Goal: Task Accomplishment & Management: Manage account settings

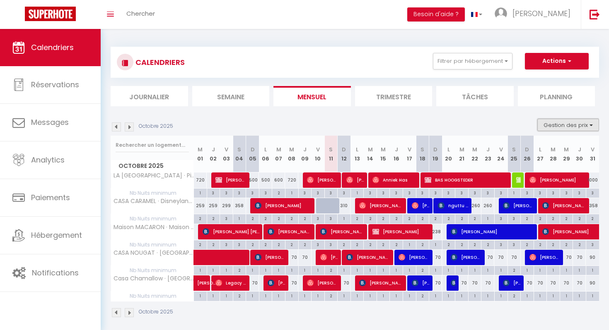
click at [564, 125] on button "Gestion des prix" at bounding box center [568, 125] width 62 height 12
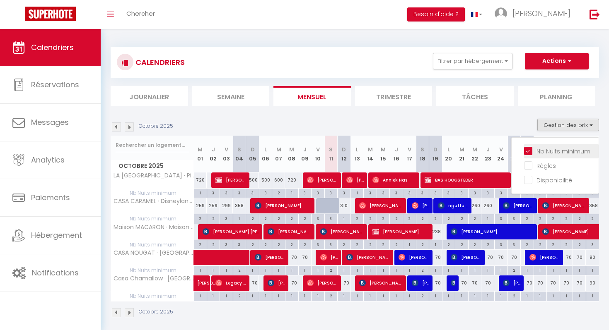
click at [529, 150] on input "Nb Nuits minimum" at bounding box center [561, 151] width 75 height 8
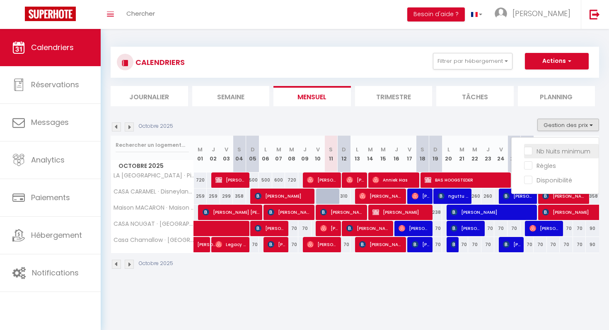
click at [527, 152] on input "Nb Nuits minimum" at bounding box center [561, 151] width 75 height 8
checkbox input "true"
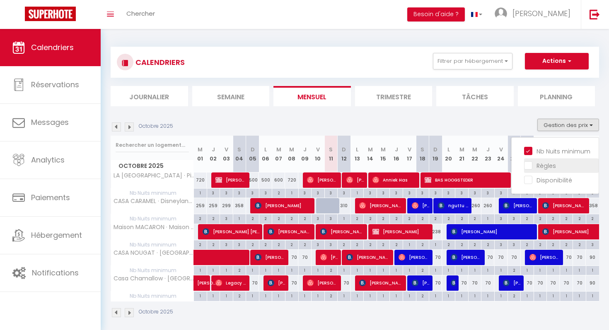
click at [528, 167] on input "Règles" at bounding box center [561, 165] width 75 height 8
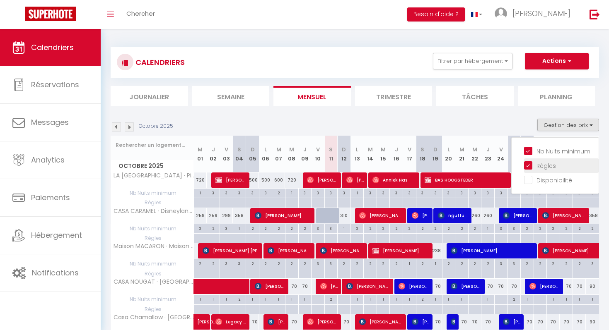
click at [528, 167] on input "Règles" at bounding box center [561, 165] width 75 height 8
checkbox input "false"
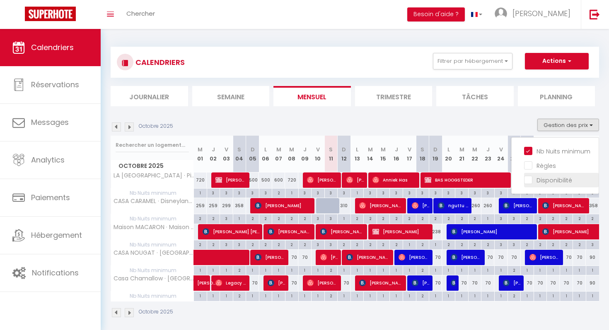
click at [528, 180] on input "Disponibilité" at bounding box center [561, 180] width 75 height 8
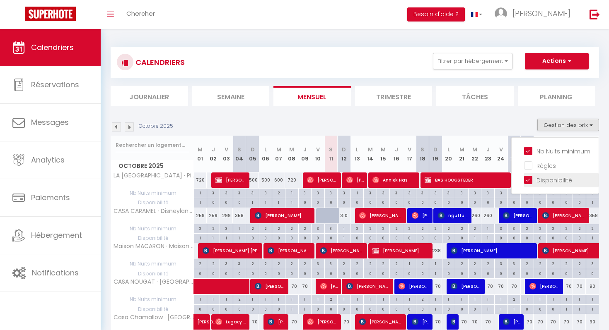
click at [528, 181] on input "Disponibilité" at bounding box center [561, 180] width 75 height 8
checkbox input "false"
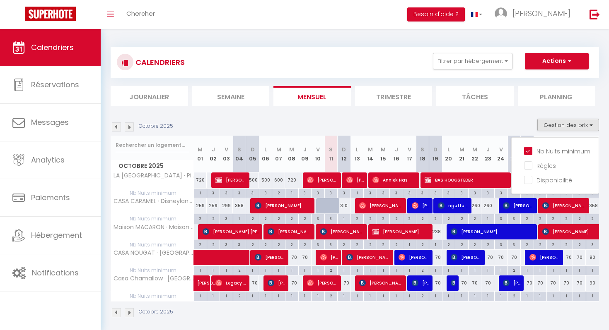
click at [523, 121] on div "Octobre 2025 Gestion des prix Nb Nuits minimum Règles Disponibilité" at bounding box center [355, 127] width 488 height 17
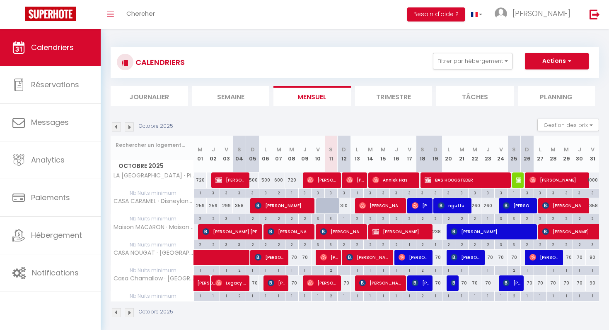
click at [489, 220] on div "1" at bounding box center [487, 218] width 13 height 8
type input "1"
type input "Jeu 23 Octobre 2025"
type input "Ven 24 Octobre 2025"
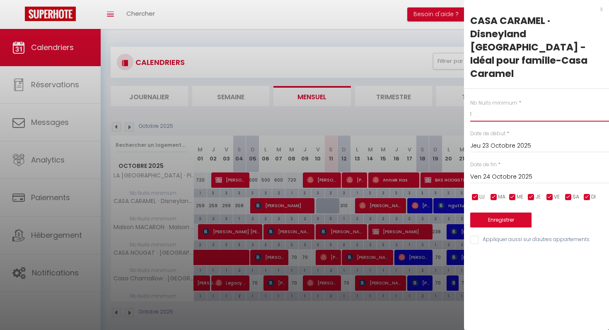
click at [485, 107] on input "1" at bounding box center [539, 114] width 139 height 15
type input "1"
type input "2"
click at [502, 213] on button "Enregistrer" at bounding box center [500, 220] width 61 height 15
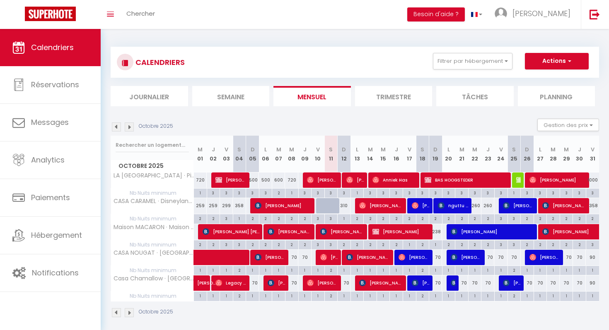
click at [131, 128] on img at bounding box center [129, 127] width 9 height 9
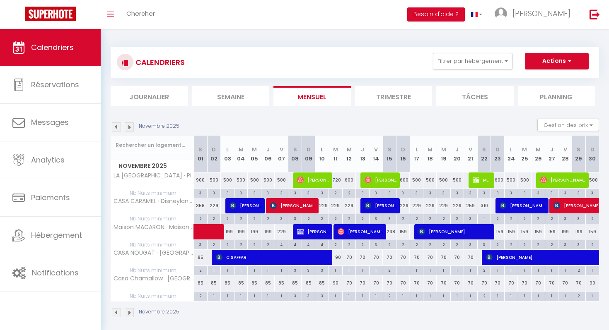
click at [131, 128] on img at bounding box center [129, 127] width 9 height 9
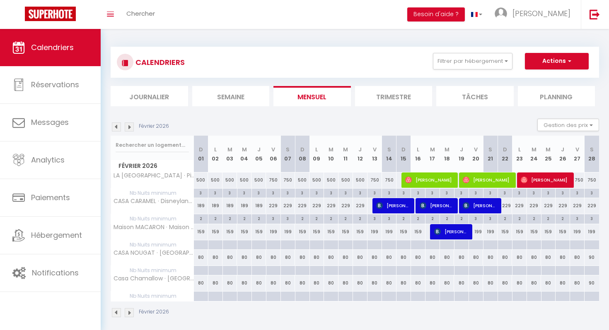
click at [131, 128] on img at bounding box center [129, 127] width 9 height 9
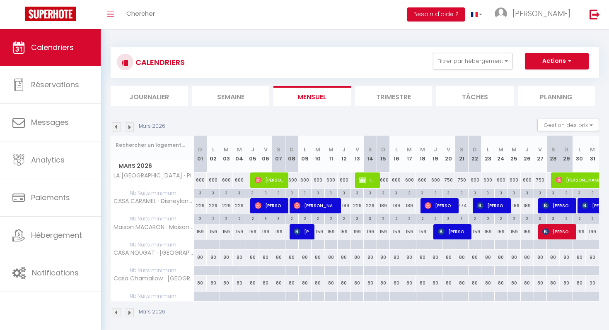
click at [133, 128] on img at bounding box center [129, 127] width 9 height 9
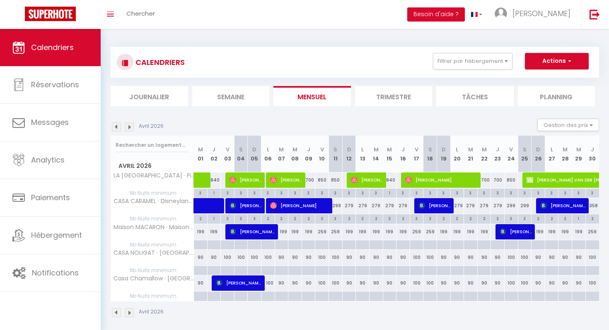
click at [128, 126] on img at bounding box center [129, 127] width 9 height 9
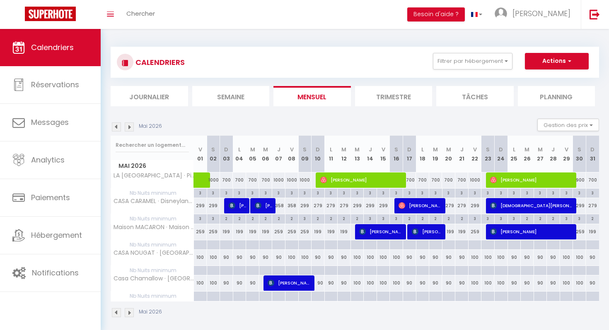
click at [128, 127] on img at bounding box center [129, 127] width 9 height 9
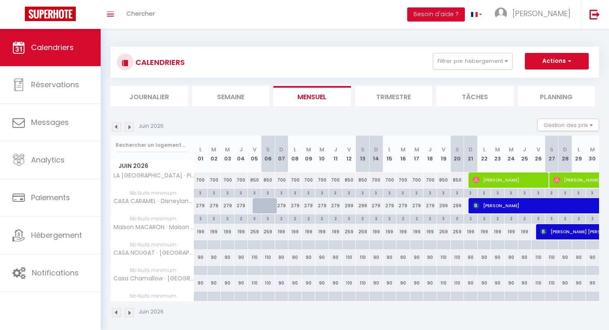
click at [128, 127] on img at bounding box center [129, 127] width 9 height 9
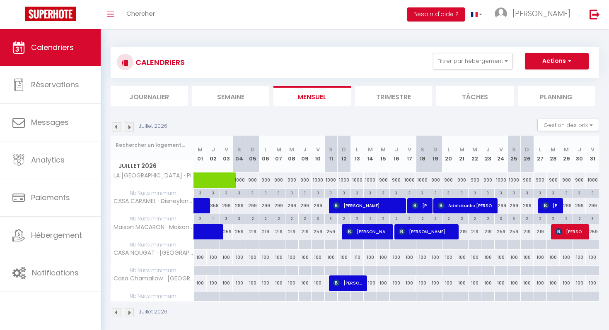
click at [128, 127] on img at bounding box center [129, 127] width 9 height 9
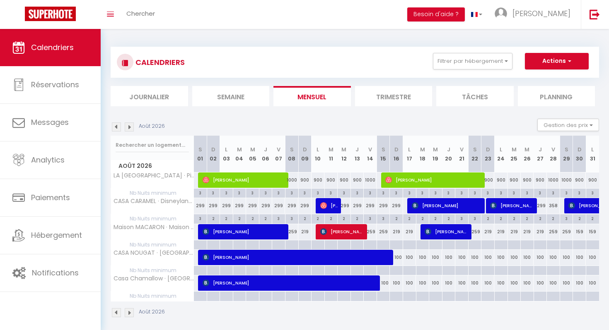
click at [128, 127] on img at bounding box center [129, 127] width 9 height 9
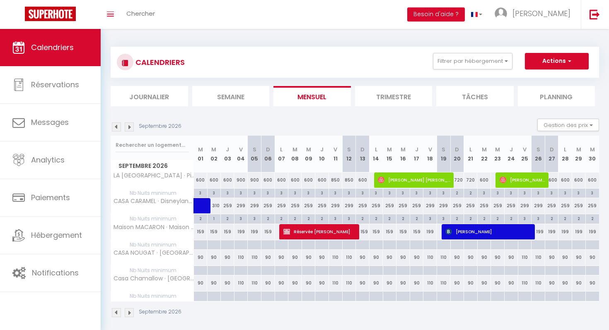
click at [128, 127] on img at bounding box center [129, 127] width 9 height 9
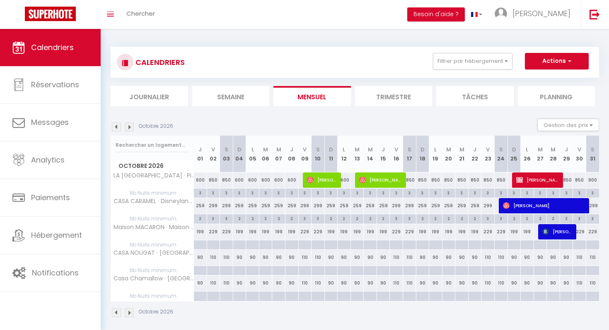
click at [128, 127] on img at bounding box center [129, 127] width 9 height 9
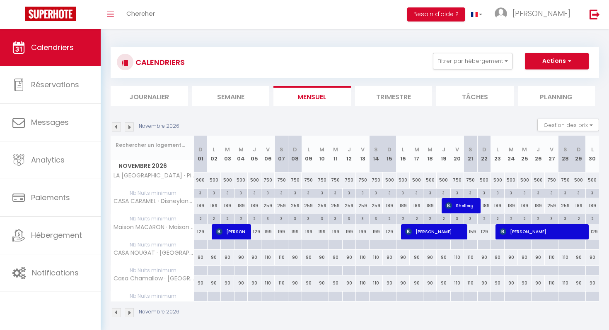
click at [128, 127] on img at bounding box center [129, 127] width 9 height 9
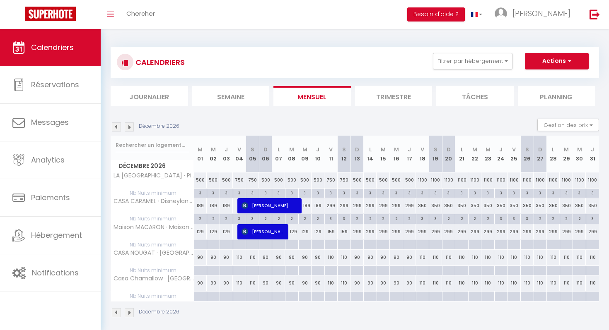
click at [128, 127] on img at bounding box center [129, 127] width 9 height 9
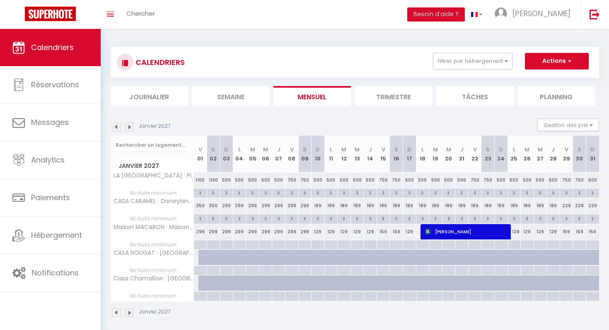
click at [117, 128] on img at bounding box center [116, 127] width 9 height 9
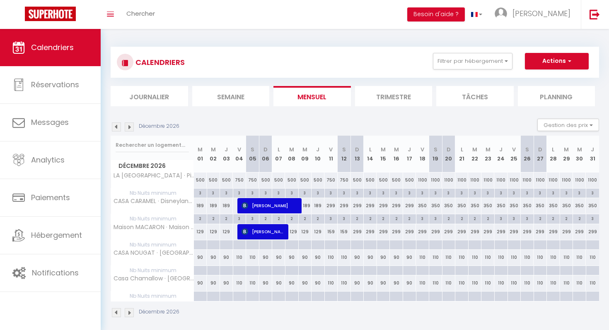
click at [131, 129] on img at bounding box center [129, 127] width 9 height 9
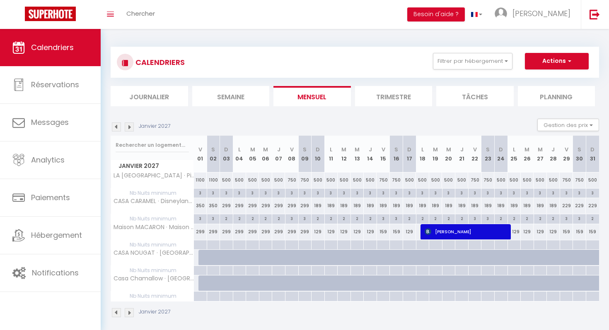
click at [128, 128] on img at bounding box center [129, 127] width 9 height 9
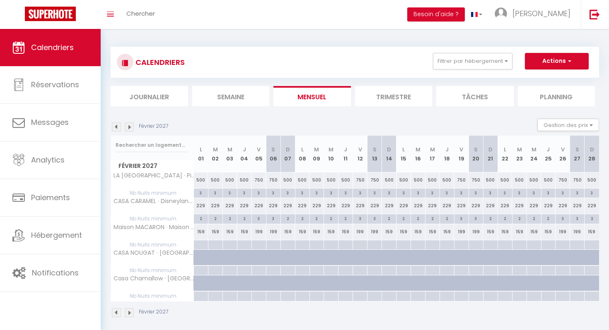
click at [128, 128] on img at bounding box center [129, 127] width 9 height 9
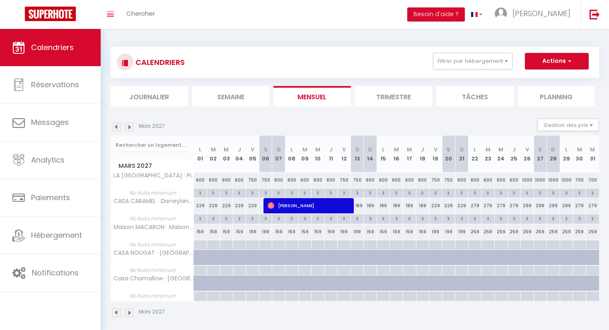
click at [128, 128] on img at bounding box center [129, 127] width 9 height 9
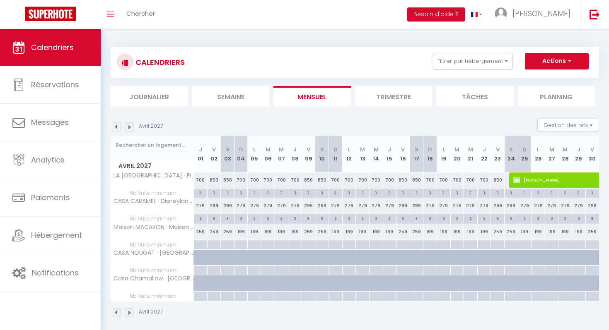
click at [128, 128] on img at bounding box center [129, 127] width 9 height 9
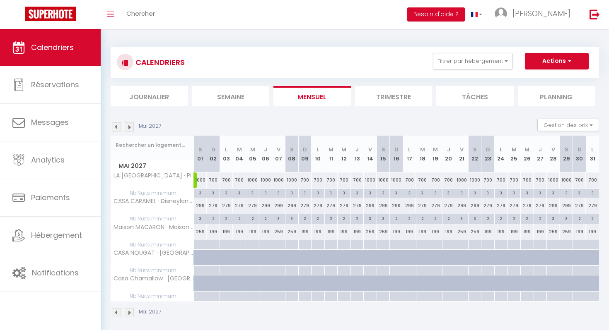
click at [128, 128] on img at bounding box center [129, 127] width 9 height 9
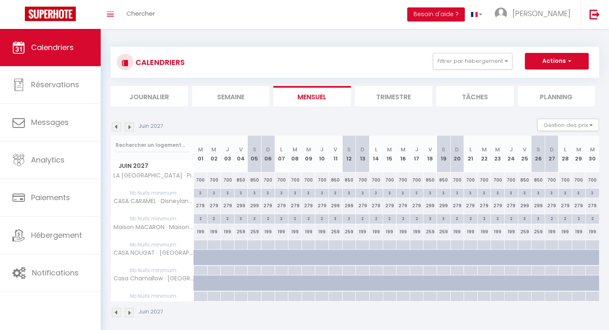
click at [128, 128] on img at bounding box center [129, 127] width 9 height 9
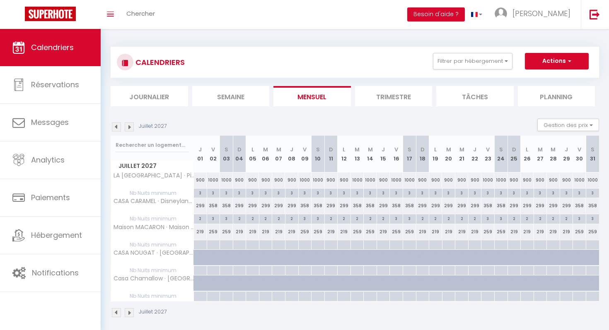
click at [128, 128] on img at bounding box center [129, 127] width 9 height 9
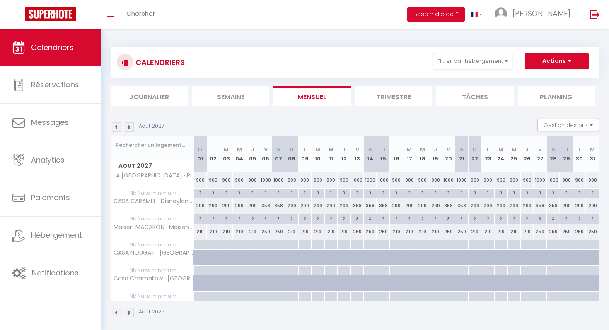
click at [128, 128] on img at bounding box center [129, 127] width 9 height 9
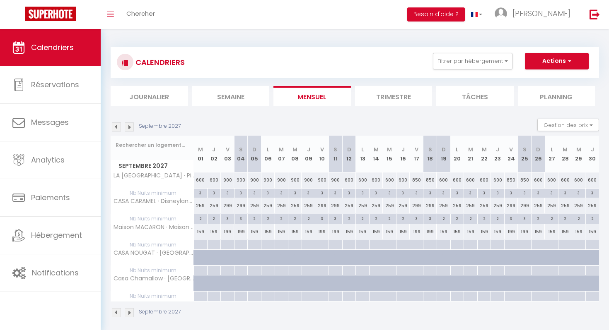
click at [128, 128] on img at bounding box center [129, 127] width 9 height 9
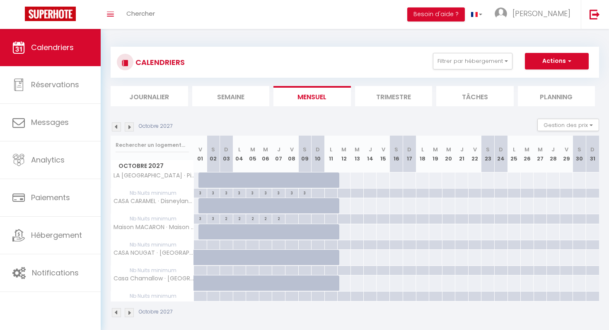
click at [117, 127] on img at bounding box center [116, 127] width 9 height 9
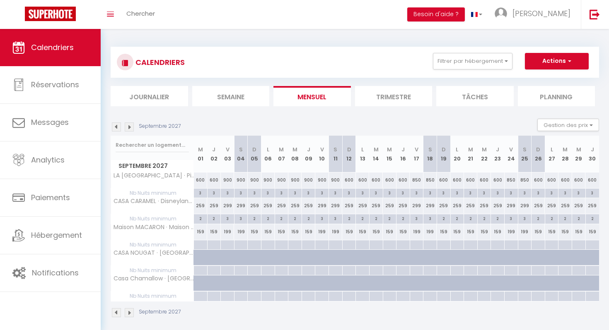
click at [116, 128] on img at bounding box center [116, 127] width 9 height 9
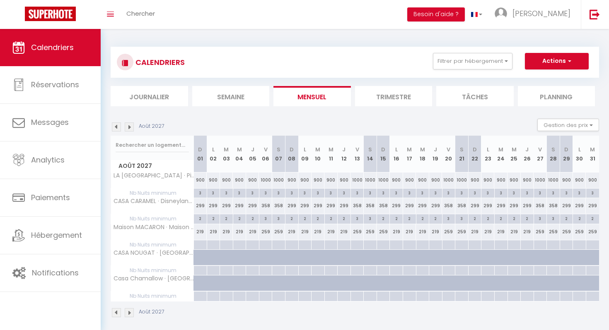
click at [117, 128] on img at bounding box center [116, 127] width 9 height 9
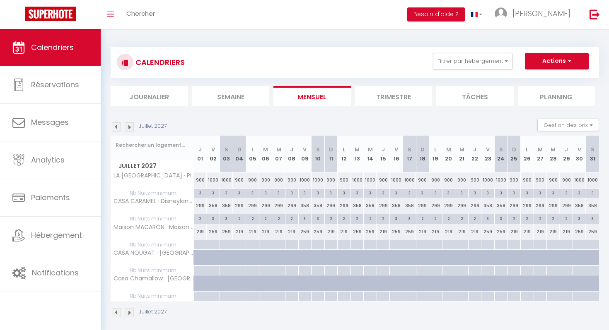
click at [131, 128] on img at bounding box center [129, 127] width 9 height 9
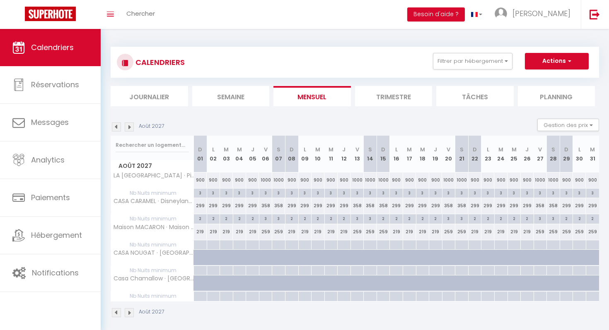
click at [131, 128] on img at bounding box center [129, 127] width 9 height 9
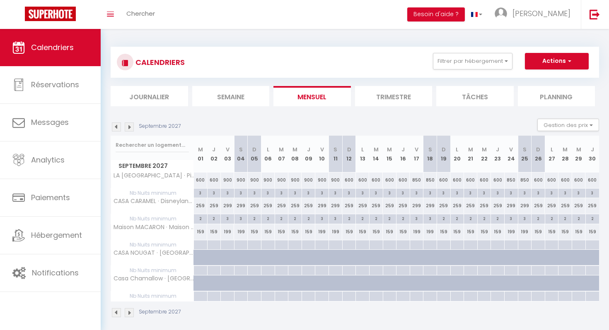
click at [131, 128] on img at bounding box center [129, 127] width 9 height 9
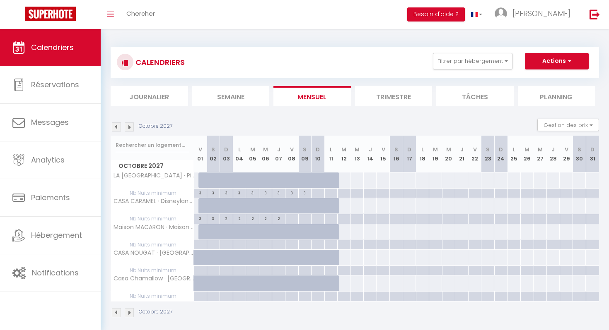
click at [116, 128] on img at bounding box center [116, 127] width 9 height 9
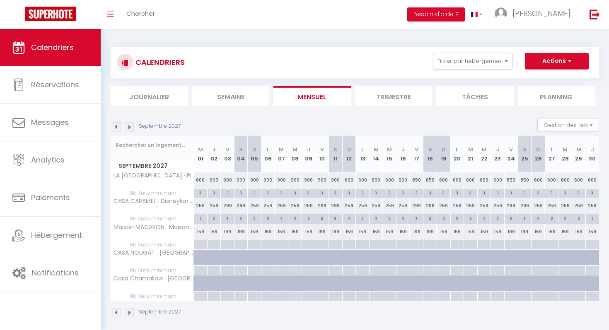
click at [132, 126] on img at bounding box center [129, 127] width 9 height 9
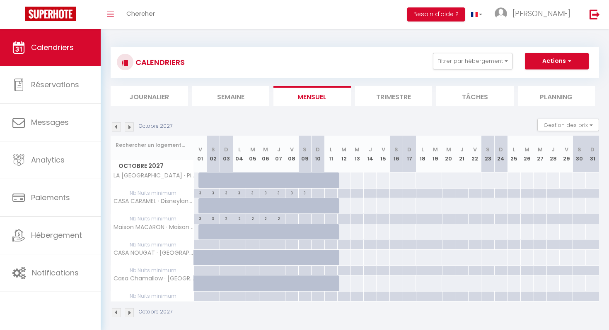
click at [132, 127] on img at bounding box center [129, 127] width 9 height 9
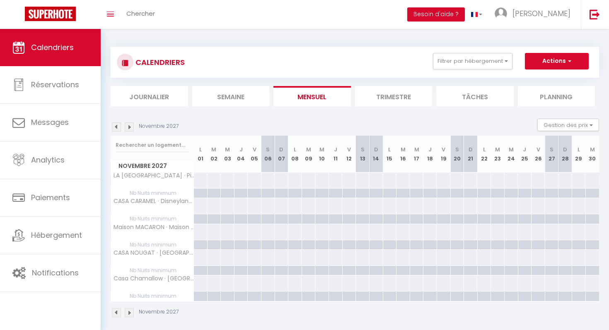
click at [132, 127] on img at bounding box center [129, 127] width 9 height 9
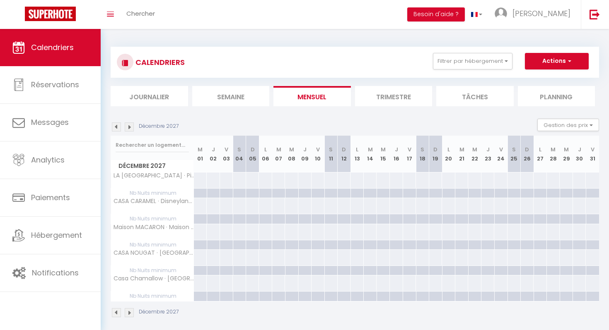
click at [132, 127] on img at bounding box center [129, 127] width 9 height 9
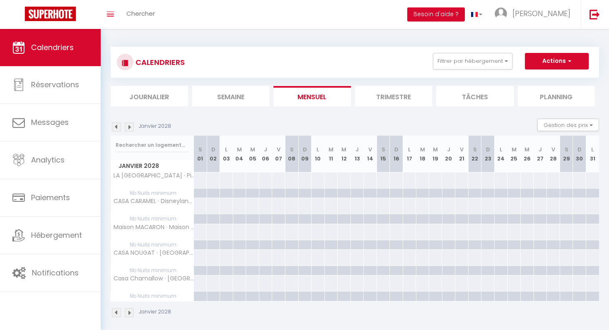
click at [132, 127] on img at bounding box center [129, 127] width 9 height 9
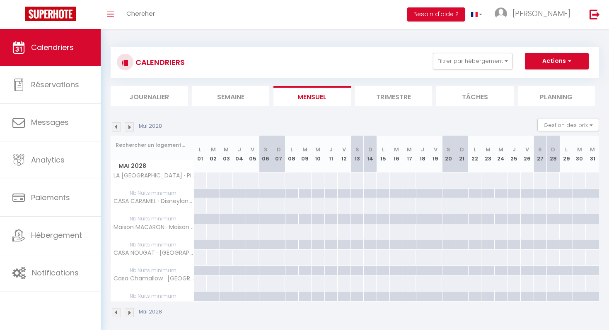
click at [132, 127] on img at bounding box center [129, 127] width 9 height 9
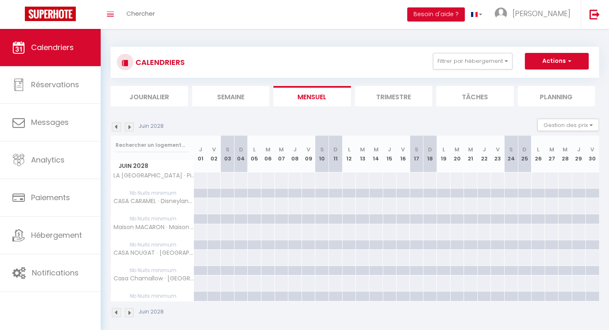
click at [132, 127] on img at bounding box center [129, 127] width 9 height 9
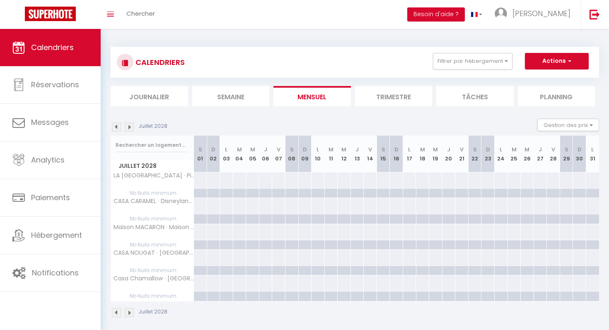
click at [132, 127] on img at bounding box center [129, 127] width 9 height 9
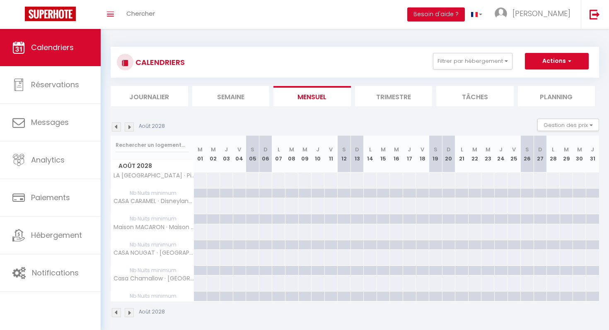
click at [132, 127] on img at bounding box center [129, 127] width 9 height 9
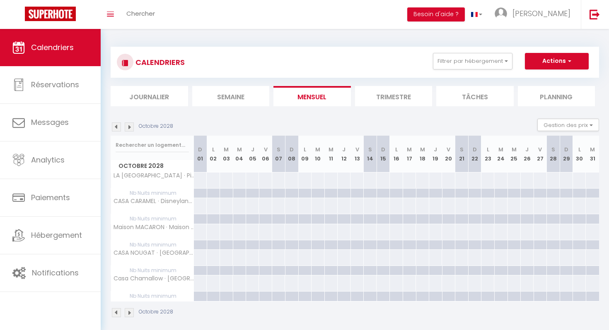
click at [132, 127] on img at bounding box center [129, 127] width 9 height 9
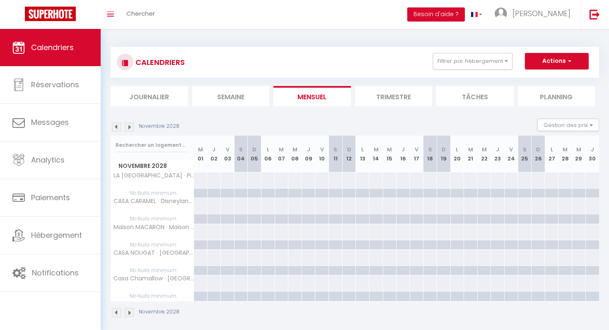
click at [113, 126] on img at bounding box center [116, 127] width 9 height 9
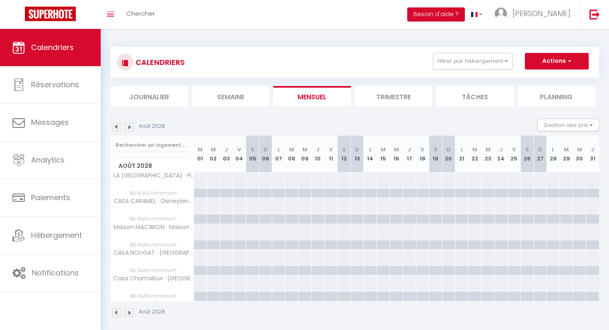
click at [113, 126] on img at bounding box center [116, 127] width 9 height 9
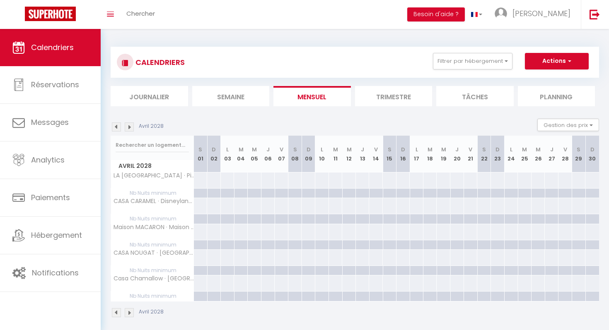
click at [113, 126] on img at bounding box center [116, 127] width 9 height 9
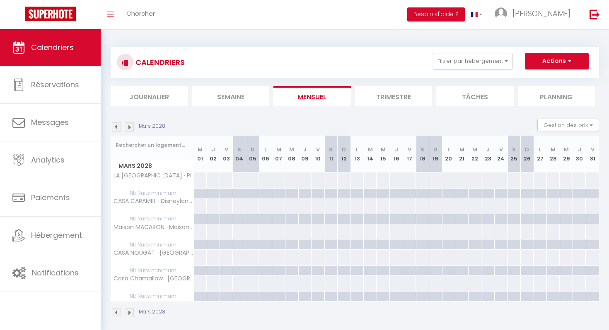
click at [113, 126] on img at bounding box center [116, 127] width 9 height 9
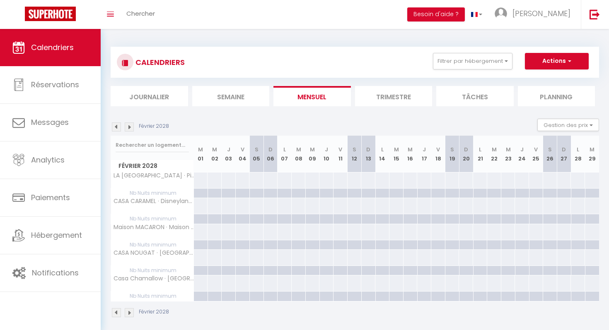
click at [113, 126] on img at bounding box center [116, 127] width 9 height 9
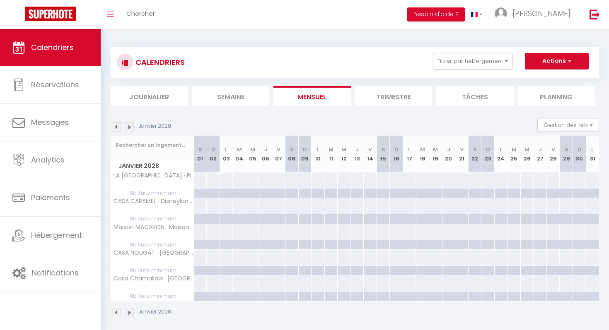
click at [113, 126] on img at bounding box center [116, 127] width 9 height 9
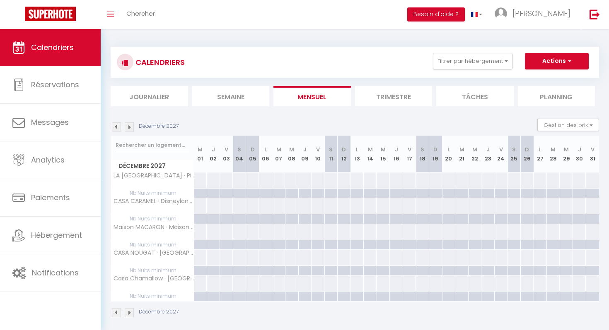
click at [113, 126] on img at bounding box center [116, 127] width 9 height 9
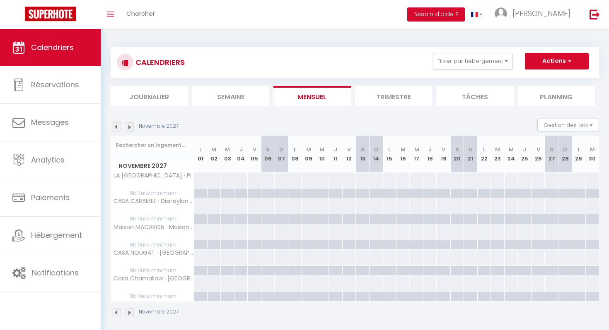
click at [113, 126] on img at bounding box center [116, 127] width 9 height 9
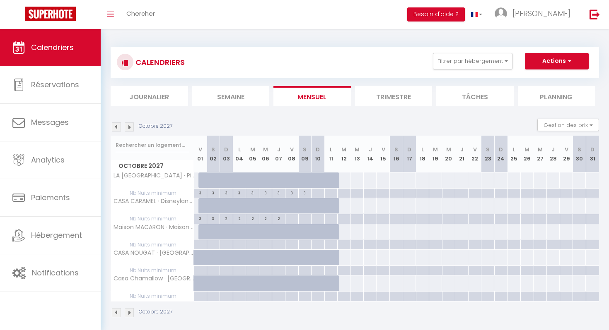
click at [113, 126] on img at bounding box center [116, 127] width 9 height 9
